Goal: Transaction & Acquisition: Book appointment/travel/reservation

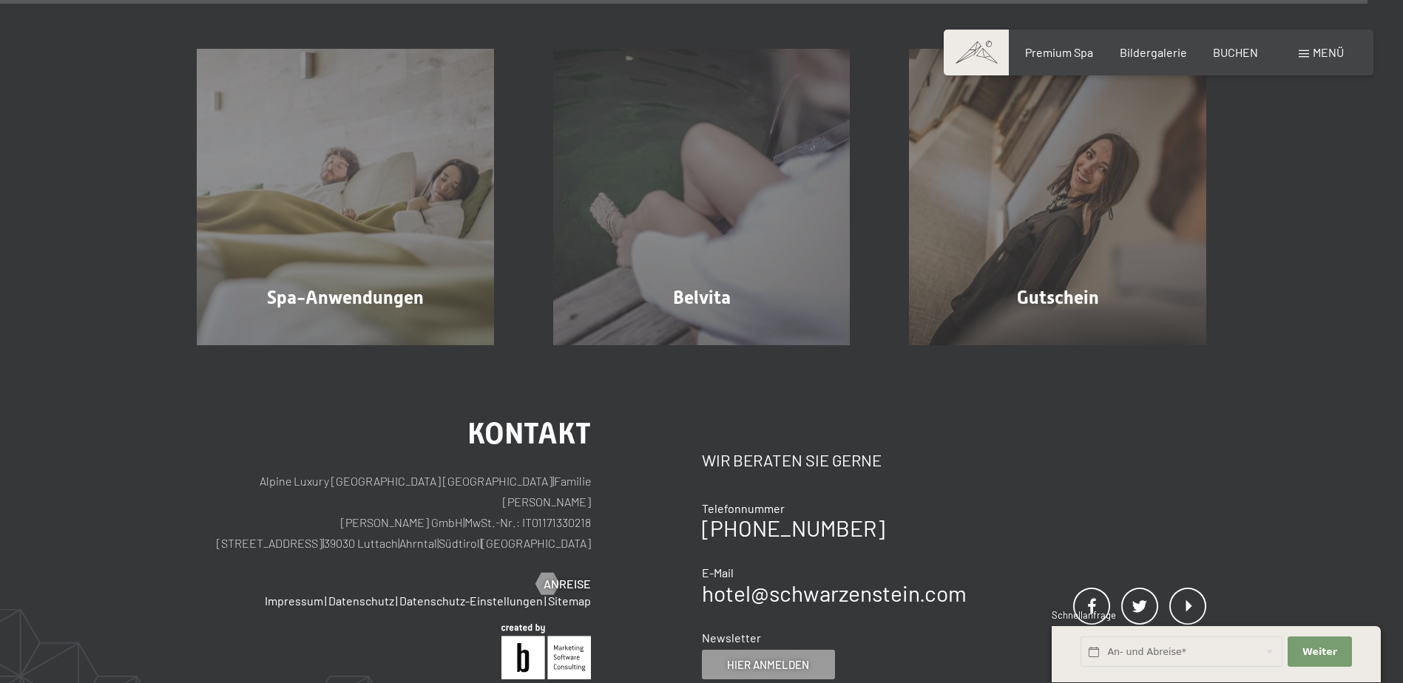
scroll to position [9246, 0]
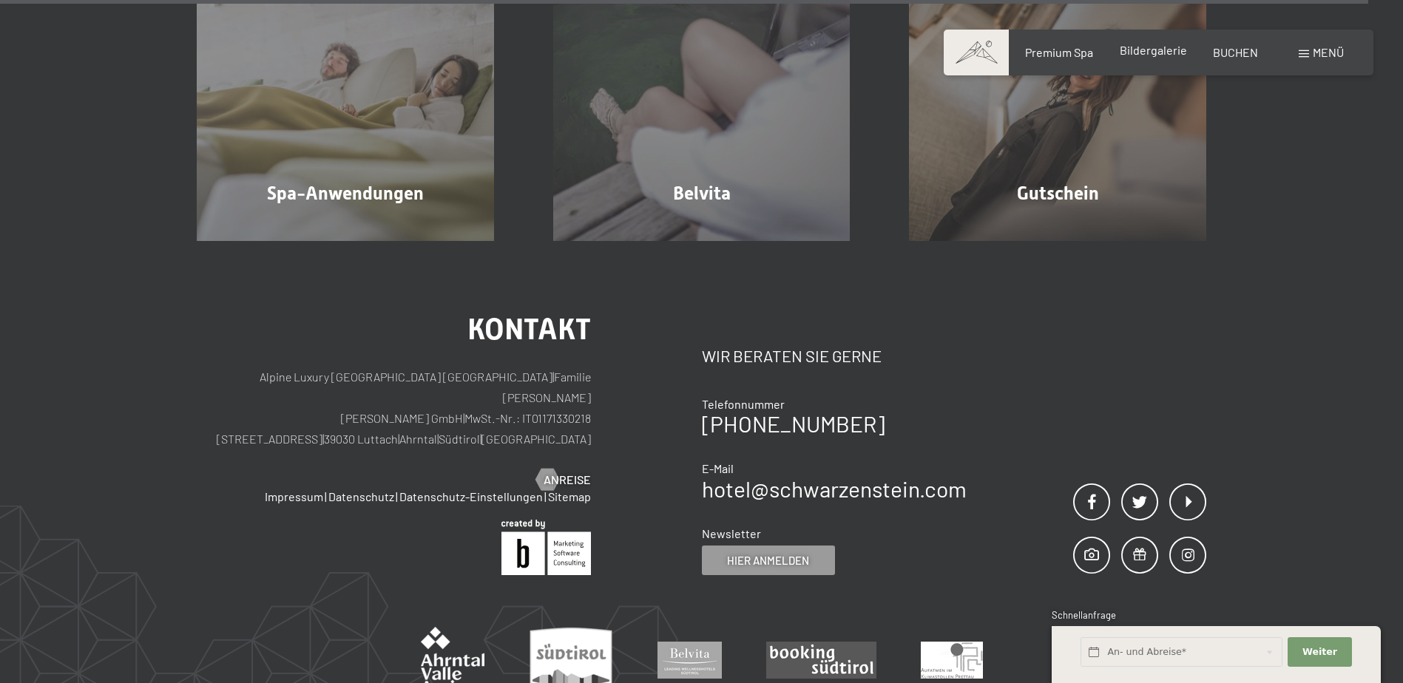
click at [1155, 58] on div "Bildergalerie" at bounding box center [1153, 50] width 67 height 16
click at [1156, 52] on span "Bildergalerie" at bounding box center [1153, 50] width 67 height 14
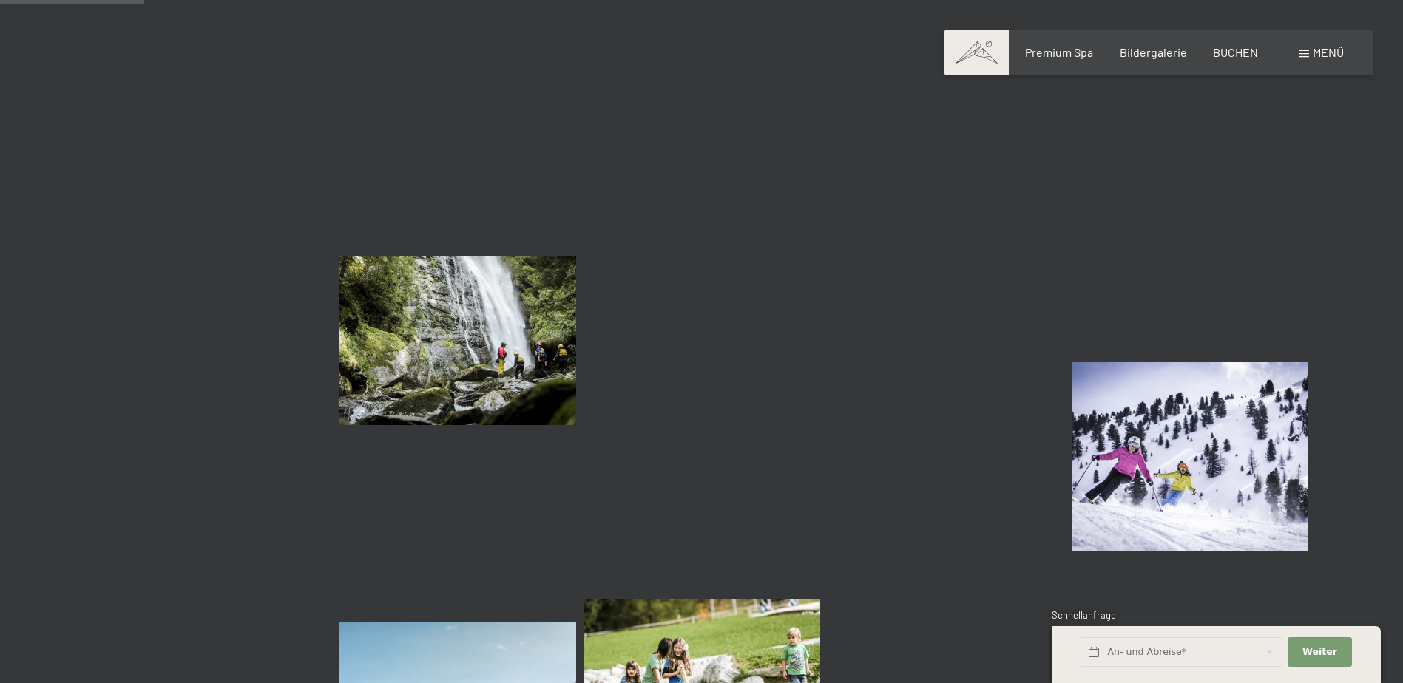
scroll to position [1923, 0]
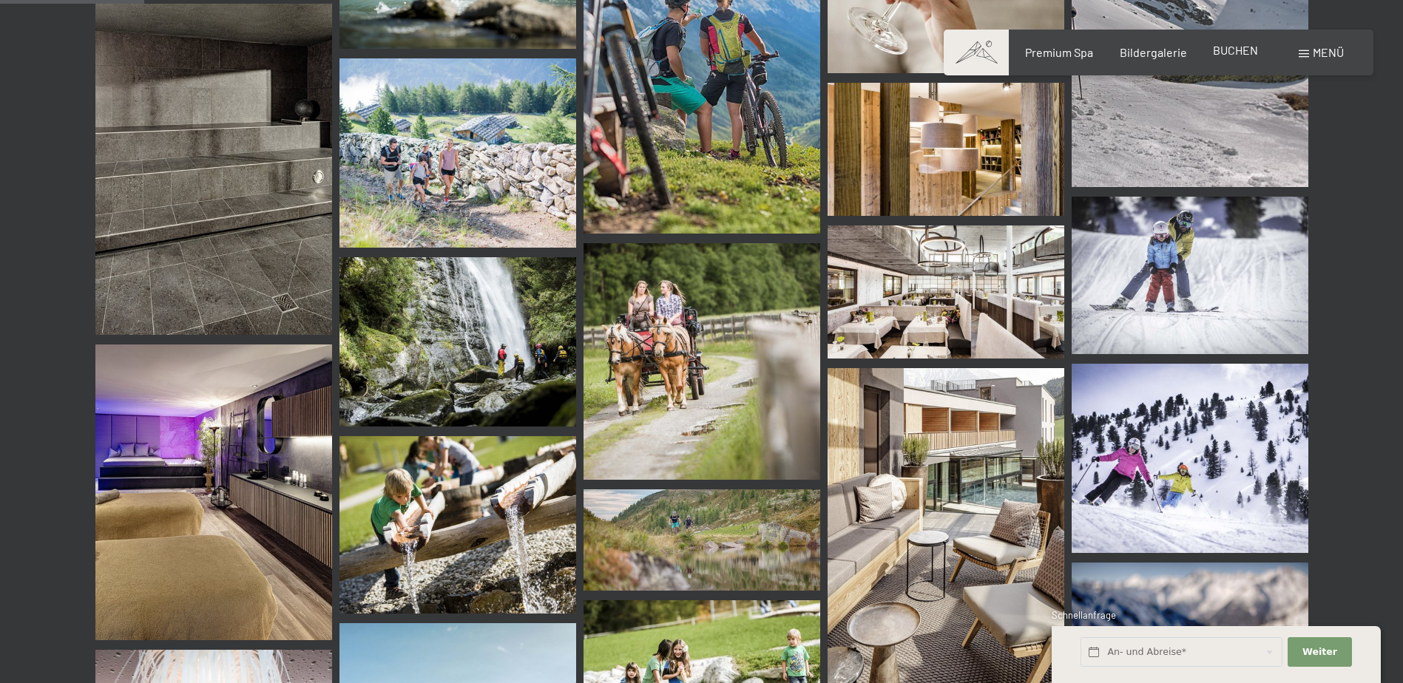
click at [1219, 51] on span "BUCHEN" at bounding box center [1235, 50] width 45 height 14
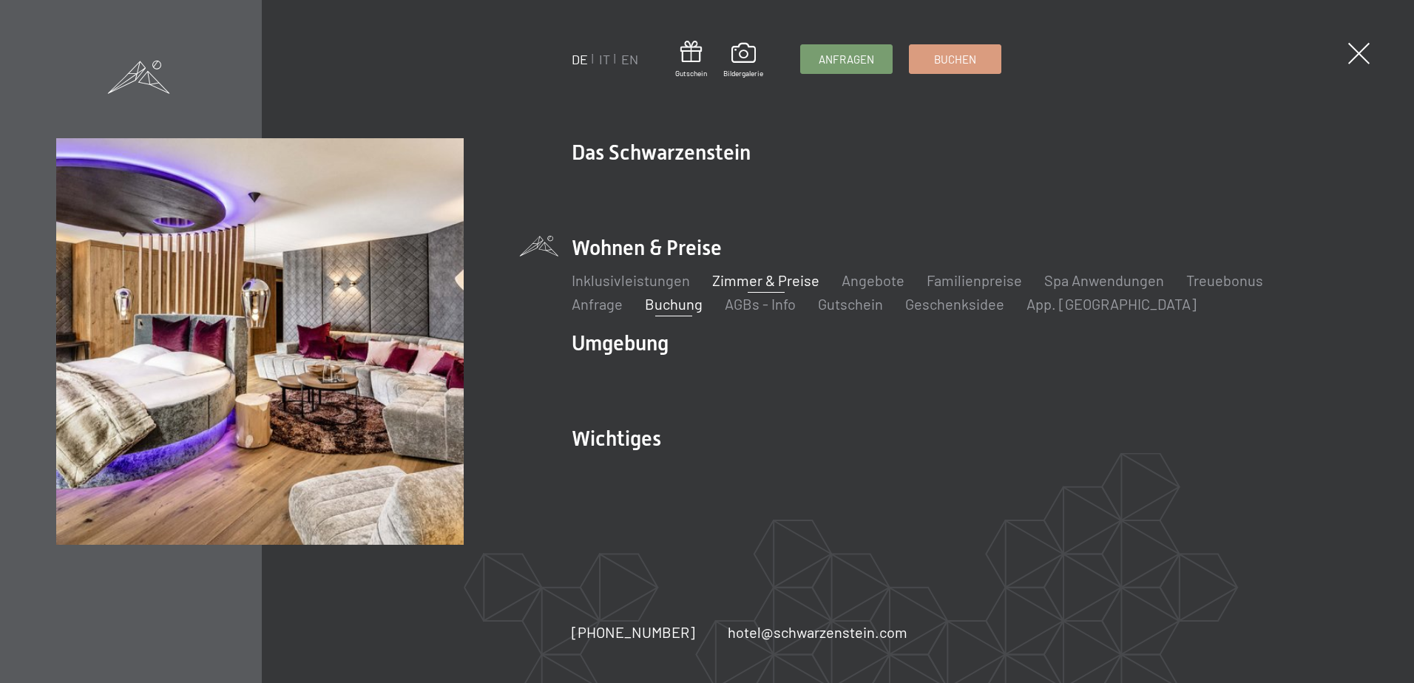
click at [755, 282] on link "Zimmer & Preise" at bounding box center [765, 280] width 107 height 18
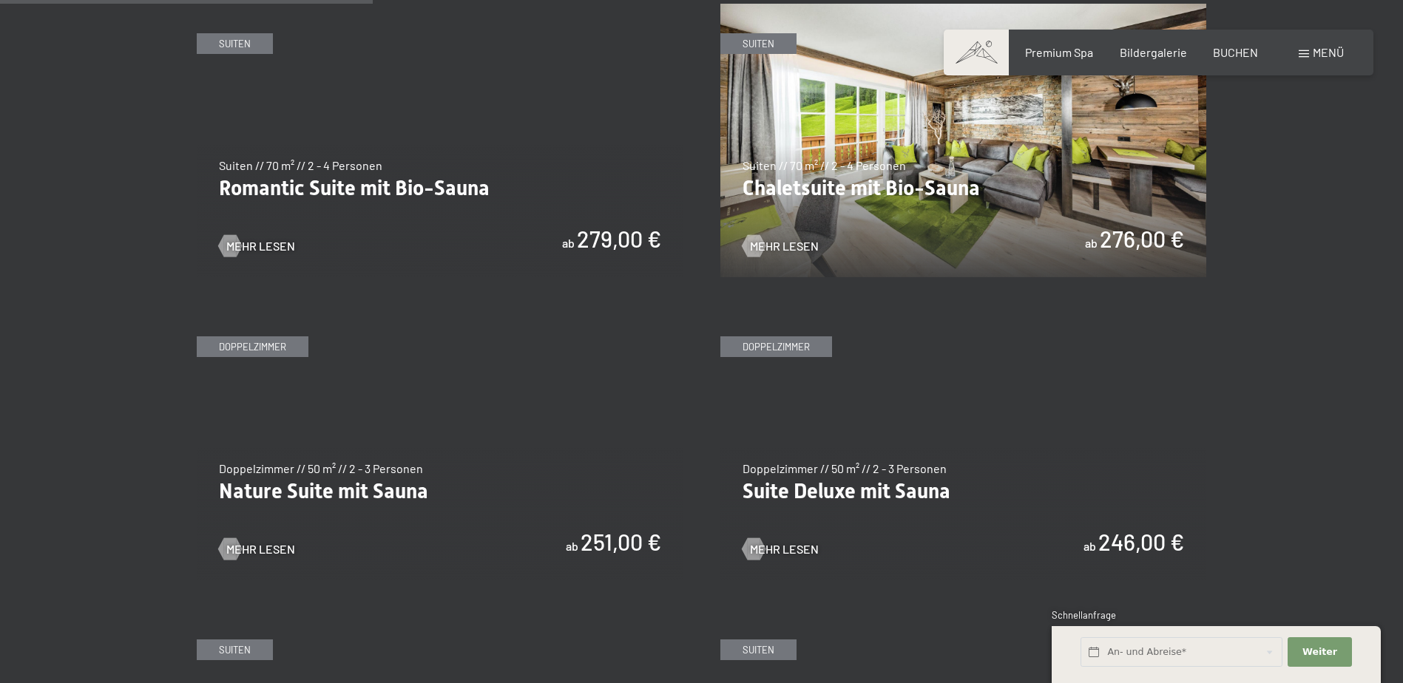
scroll to position [1257, 0]
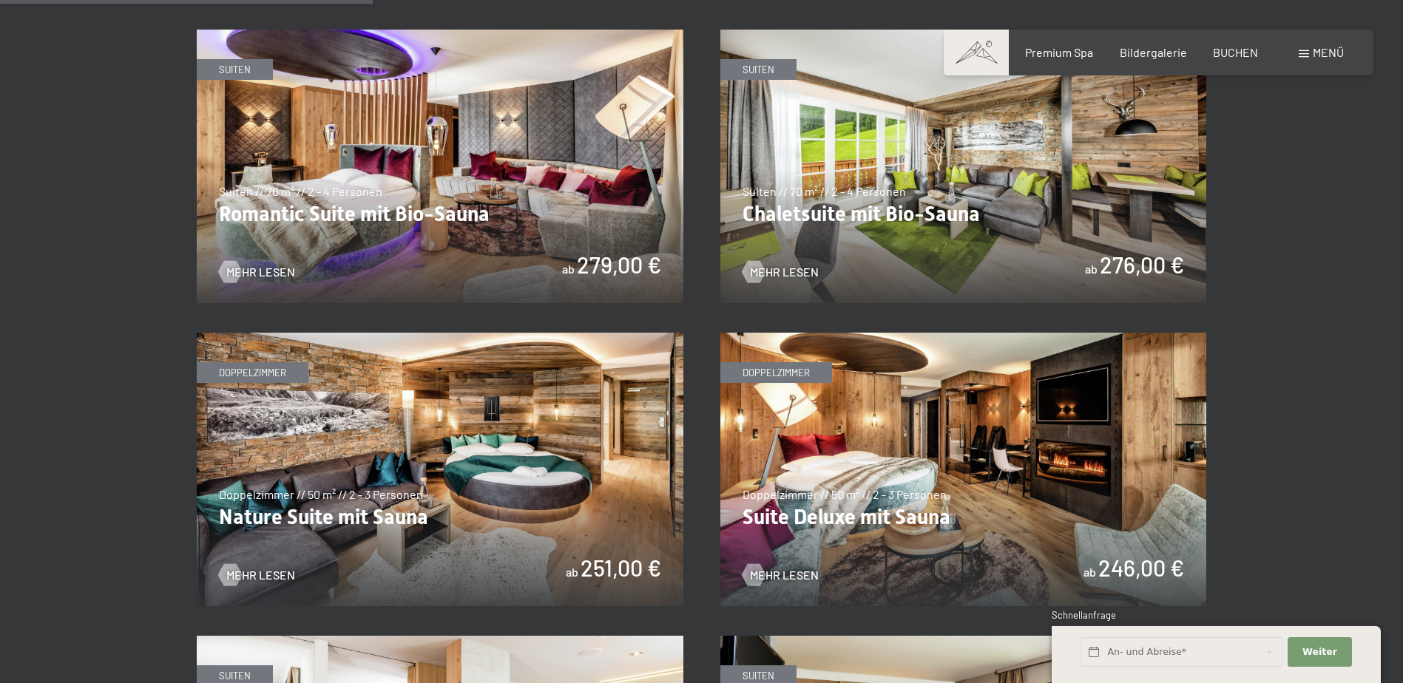
click at [1087, 492] on img at bounding box center [963, 470] width 487 height 274
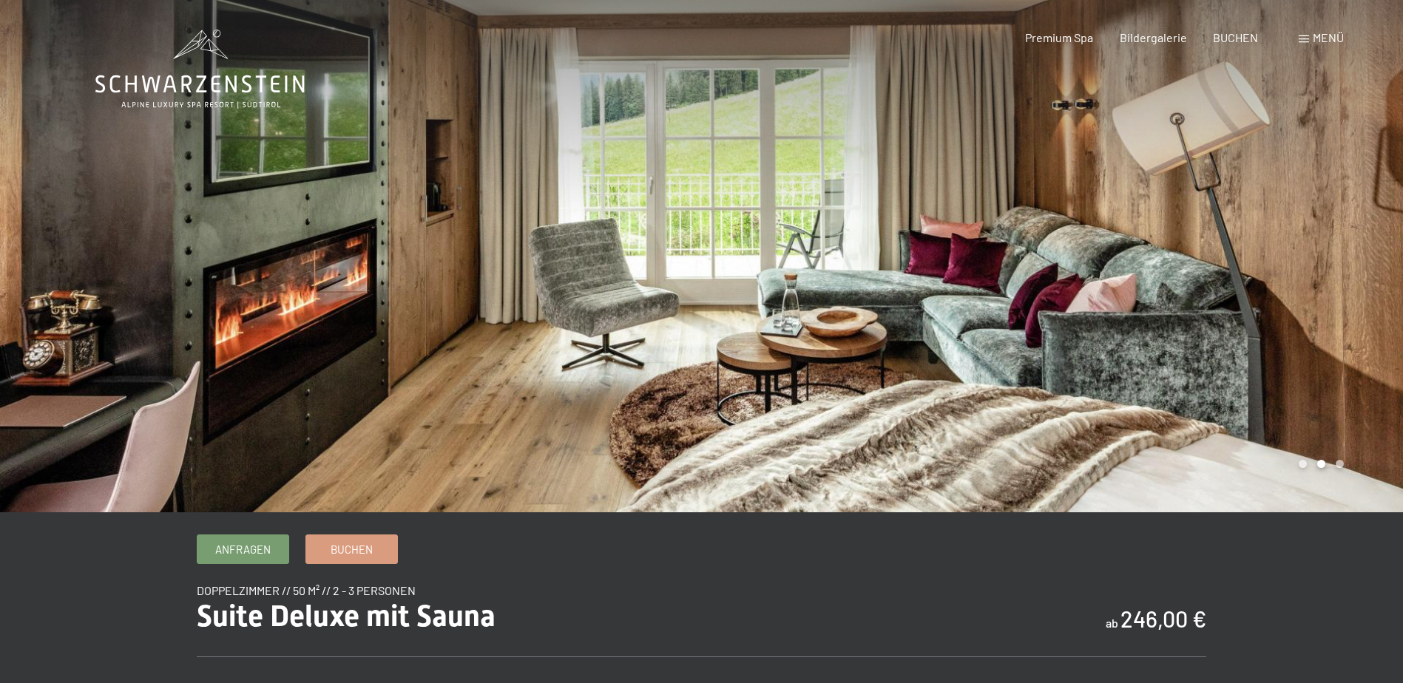
drag, startPoint x: 1036, startPoint y: 315, endPoint x: 580, endPoint y: 314, distance: 455.6
click at [569, 513] on div at bounding box center [701, 513] width 1213 height 0
click at [1190, 277] on div at bounding box center [1053, 256] width 702 height 513
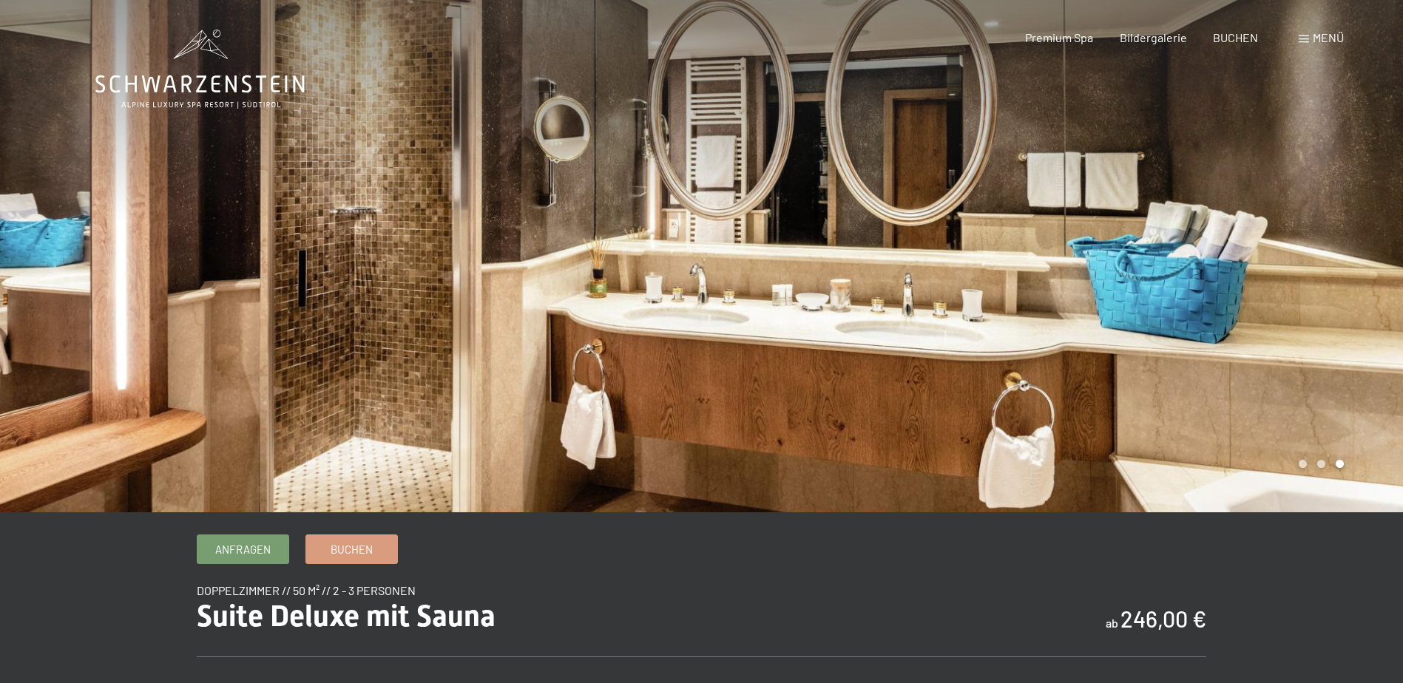
click at [1190, 277] on div at bounding box center [1053, 256] width 702 height 513
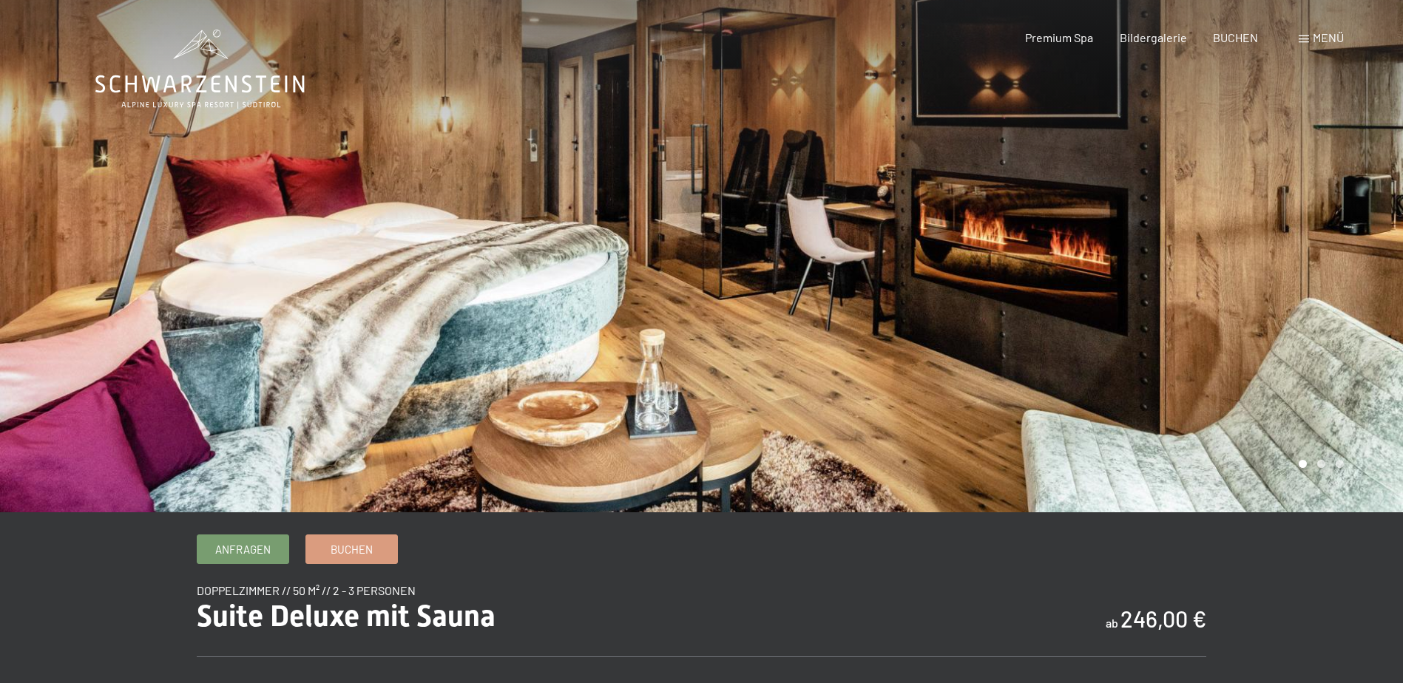
click at [1190, 277] on div at bounding box center [1053, 256] width 702 height 513
